Goal: Find specific fact: Find specific fact

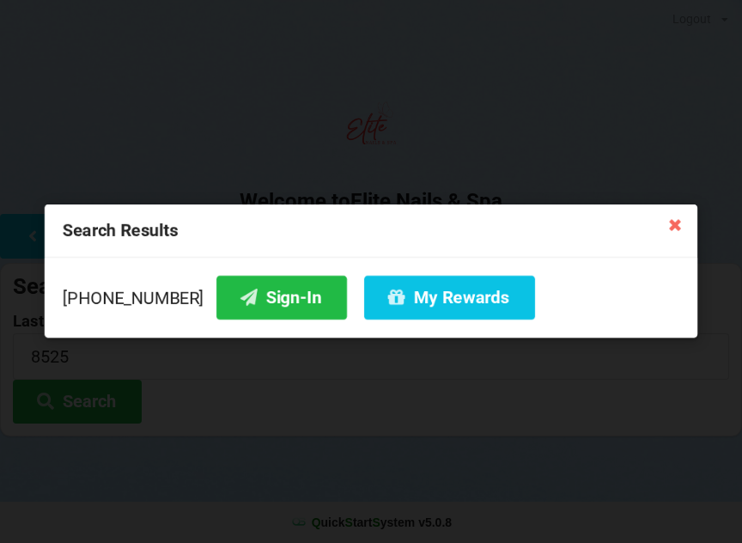
click at [668, 218] on icon at bounding box center [674, 223] width 27 height 27
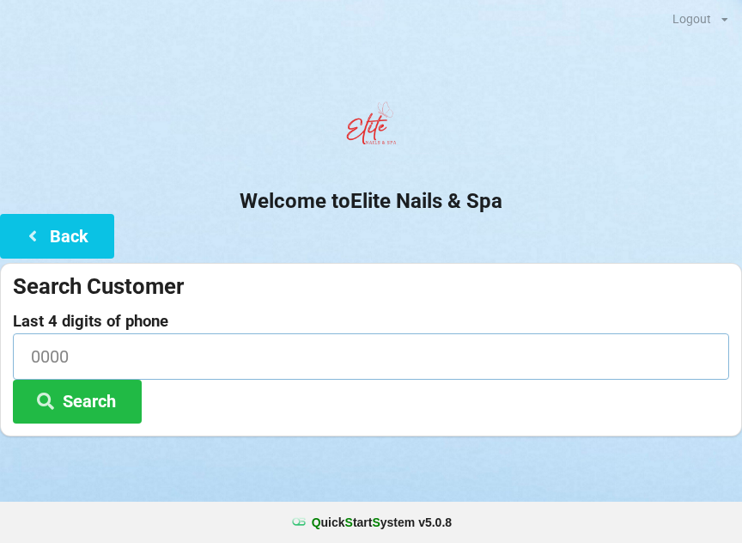
click at [217, 363] on input at bounding box center [371, 356] width 716 height 46
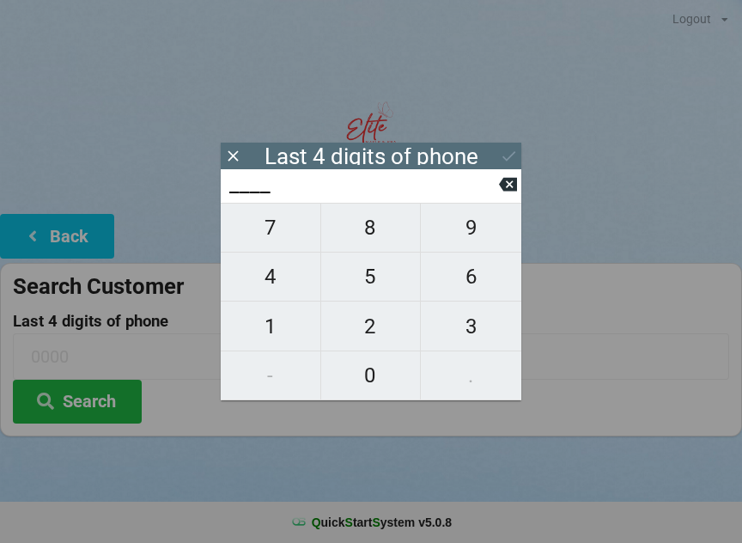
click at [279, 245] on span "7" at bounding box center [271, 228] width 100 height 36
type input "7___"
click at [487, 344] on span "3" at bounding box center [471, 326] width 101 height 36
type input "73__"
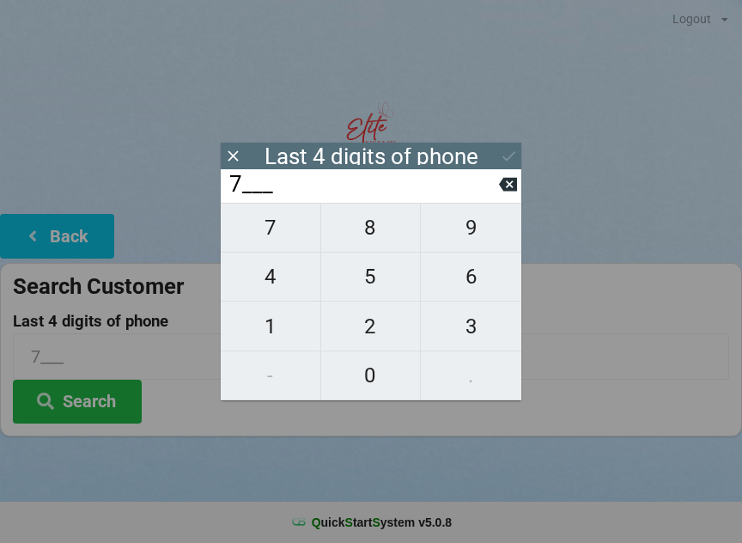
type input "73__"
click at [376, 390] on span "0" at bounding box center [371, 375] width 100 height 36
type input "730_"
click at [277, 289] on span "4" at bounding box center [271, 277] width 100 height 36
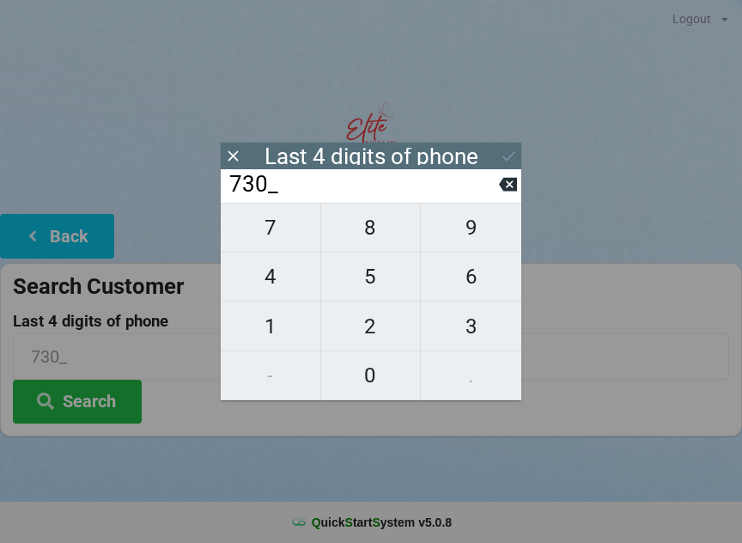
type input "7304"
click at [109, 421] on button "Search" at bounding box center [77, 402] width 129 height 44
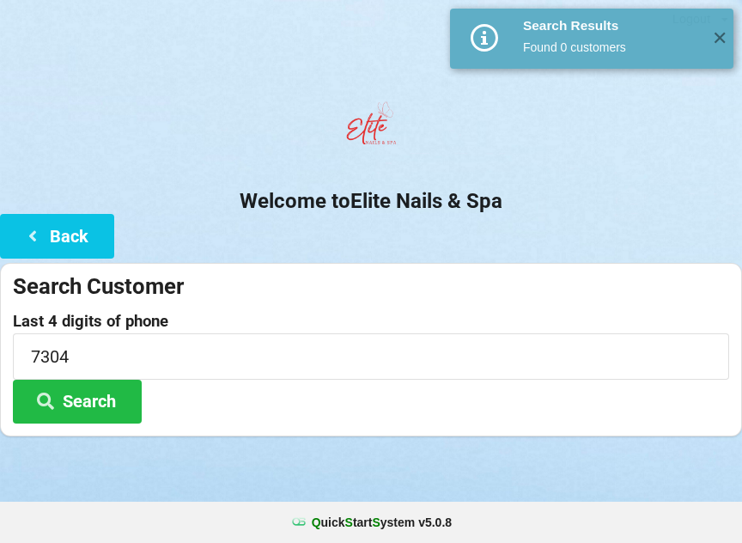
click at [109, 408] on button "Search" at bounding box center [77, 402] width 129 height 44
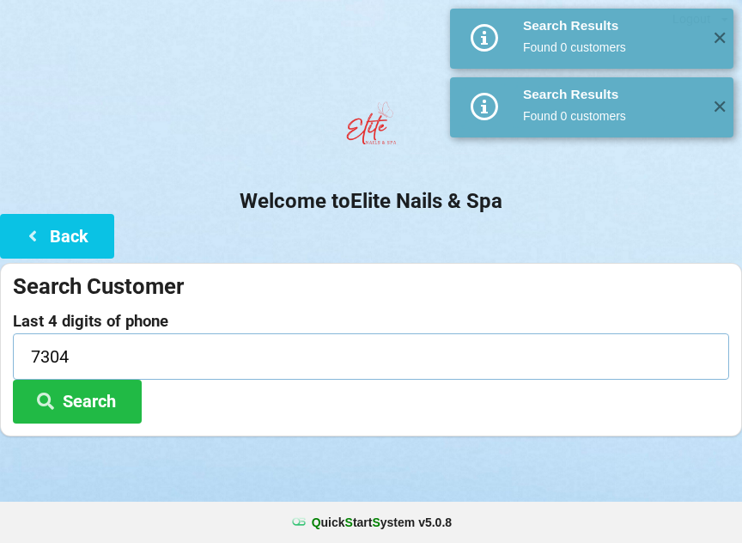
click at [188, 377] on input "7304" at bounding box center [371, 356] width 716 height 46
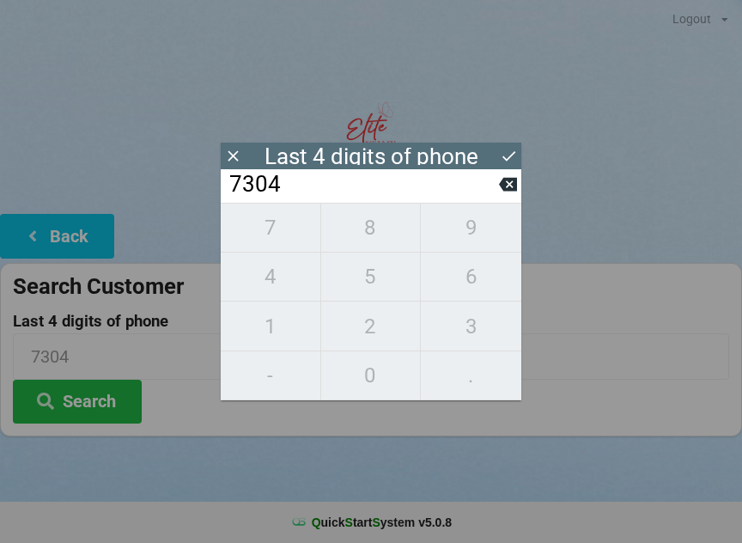
click at [497, 198] on input "7304" at bounding box center [363, 184] width 271 height 27
click at [503, 189] on icon at bounding box center [508, 185] width 18 height 14
click at [502, 193] on icon at bounding box center [508, 184] width 18 height 18
click at [503, 196] on button at bounding box center [508, 184] width 18 height 23
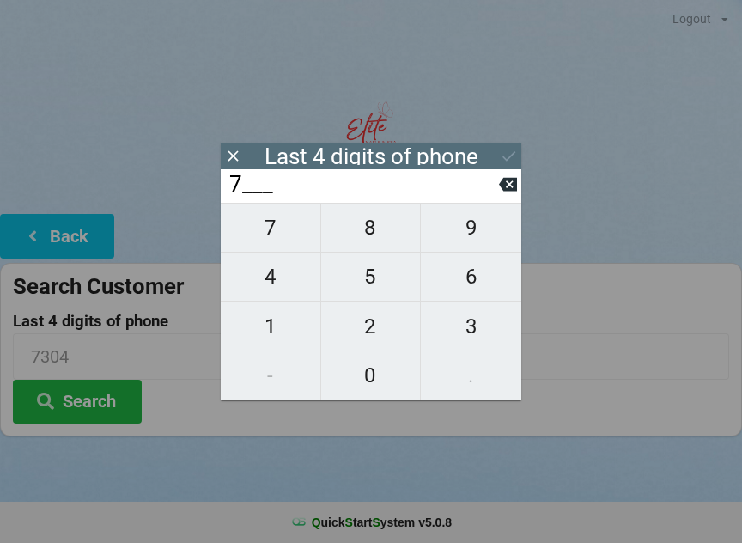
click at [509, 190] on icon at bounding box center [508, 184] width 18 height 18
type input "____"
click at [495, 187] on input "____" at bounding box center [363, 184] width 271 height 27
